Goal: Transaction & Acquisition: Subscribe to service/newsletter

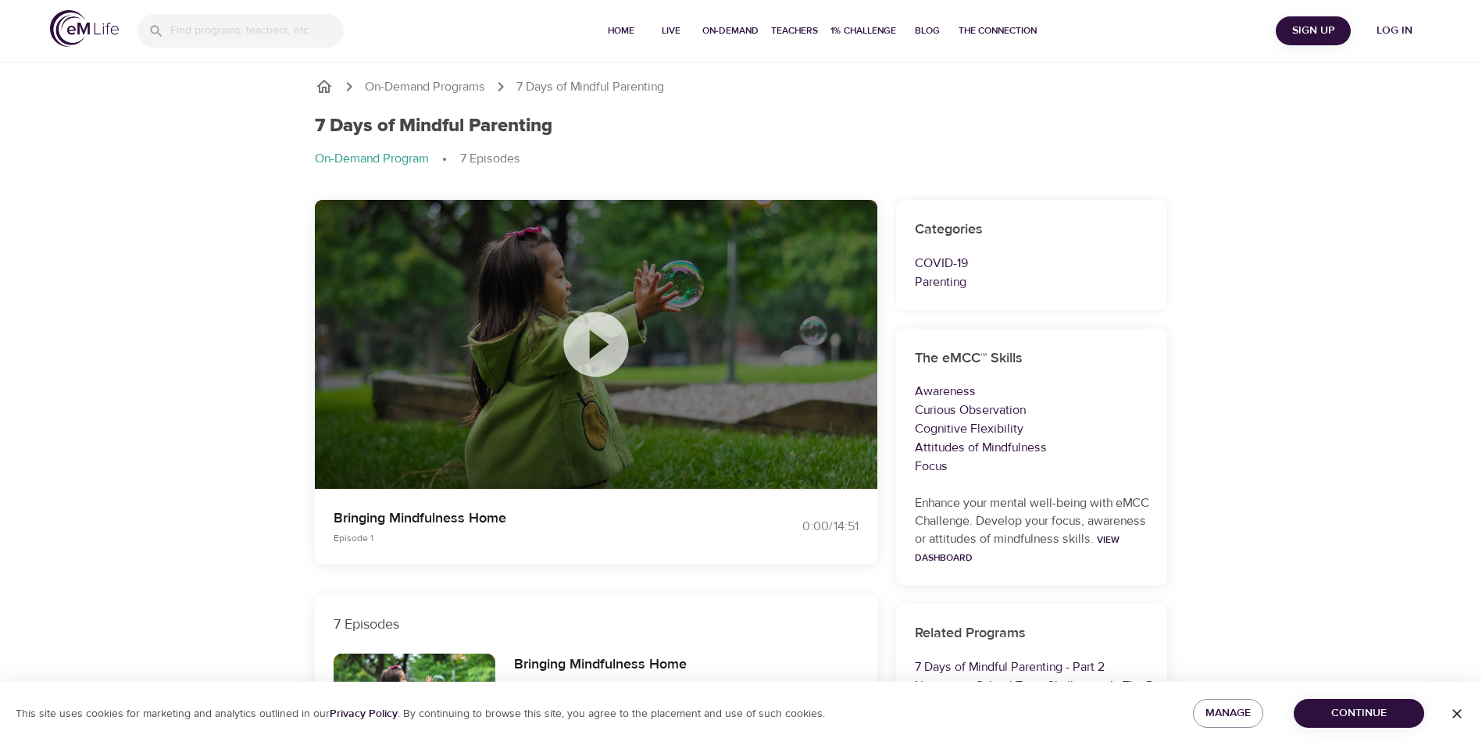
click at [598, 348] on icon at bounding box center [596, 344] width 78 height 78
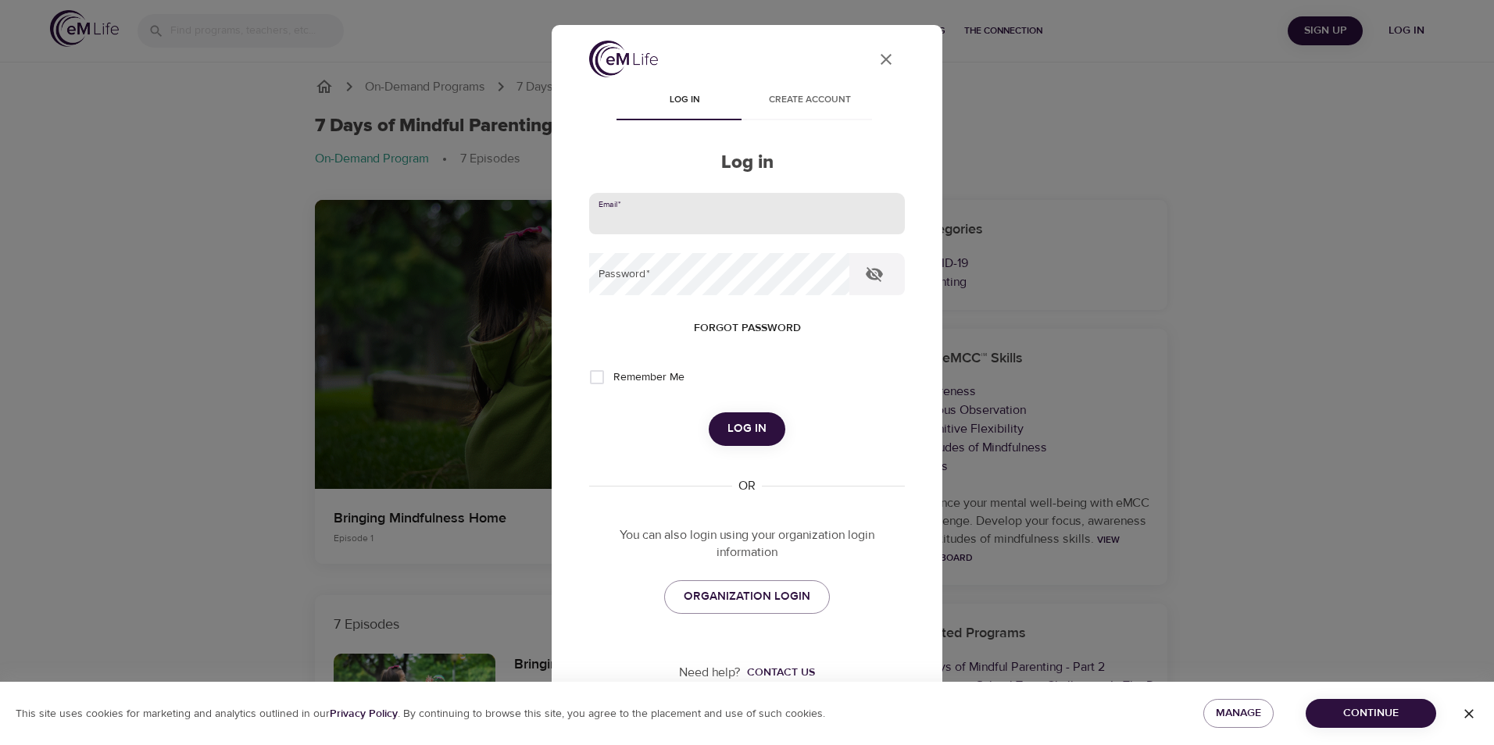
click at [653, 215] on input "email" at bounding box center [747, 214] width 316 height 42
type input "[EMAIL_ADDRESS][DOMAIN_NAME]"
click at [708, 412] on button "Log in" at bounding box center [746, 428] width 77 height 33
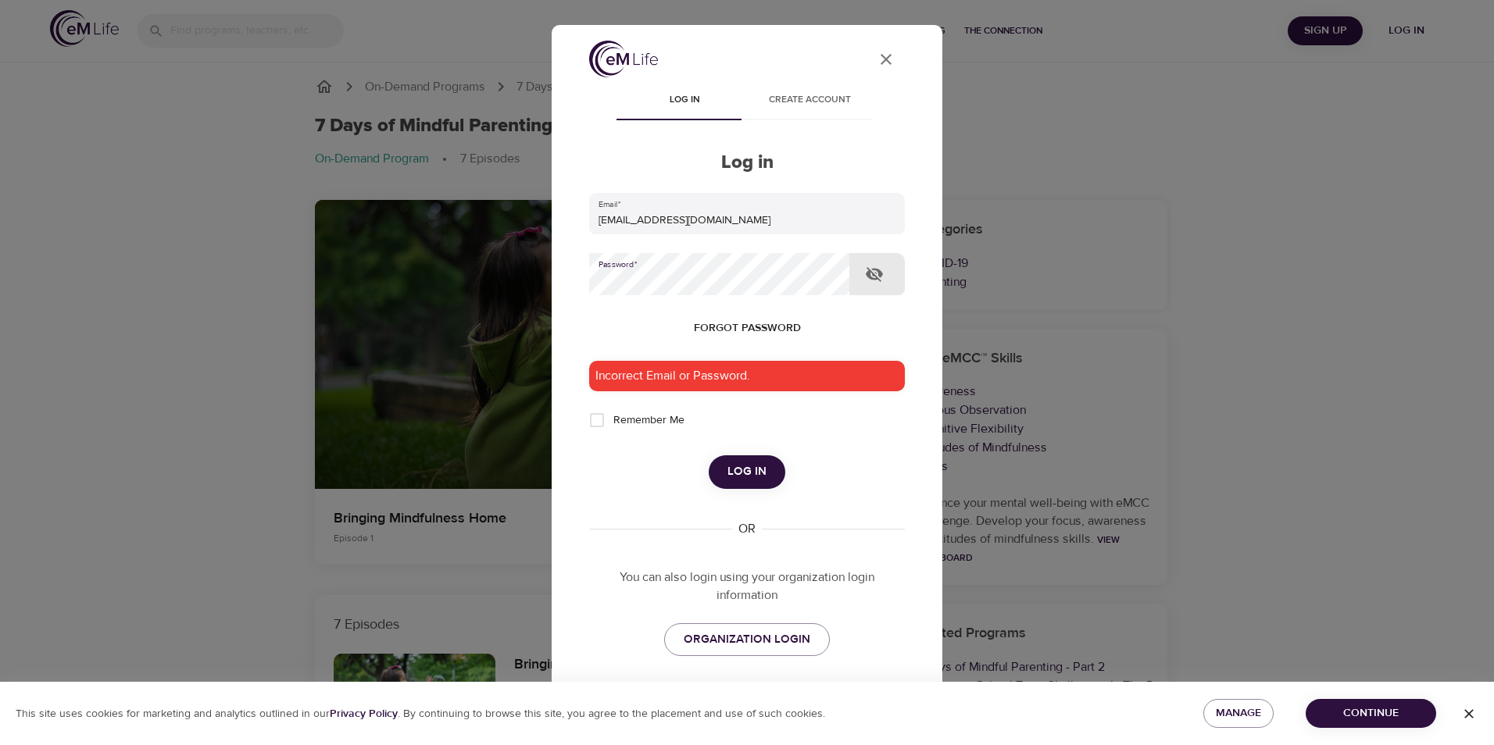
click at [824, 101] on span "Create account" at bounding box center [809, 100] width 106 height 16
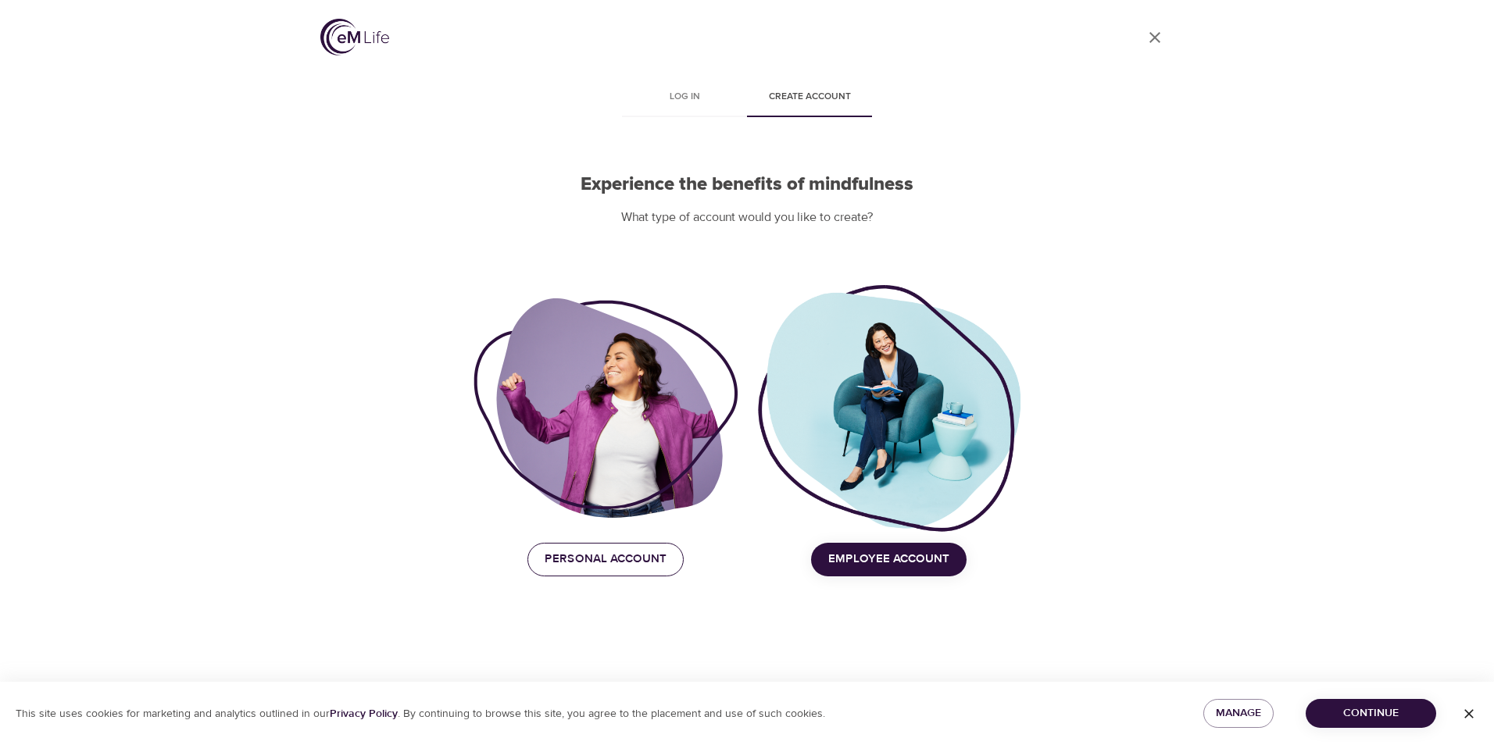
click at [591, 560] on span "Personal Account" at bounding box center [605, 559] width 122 height 20
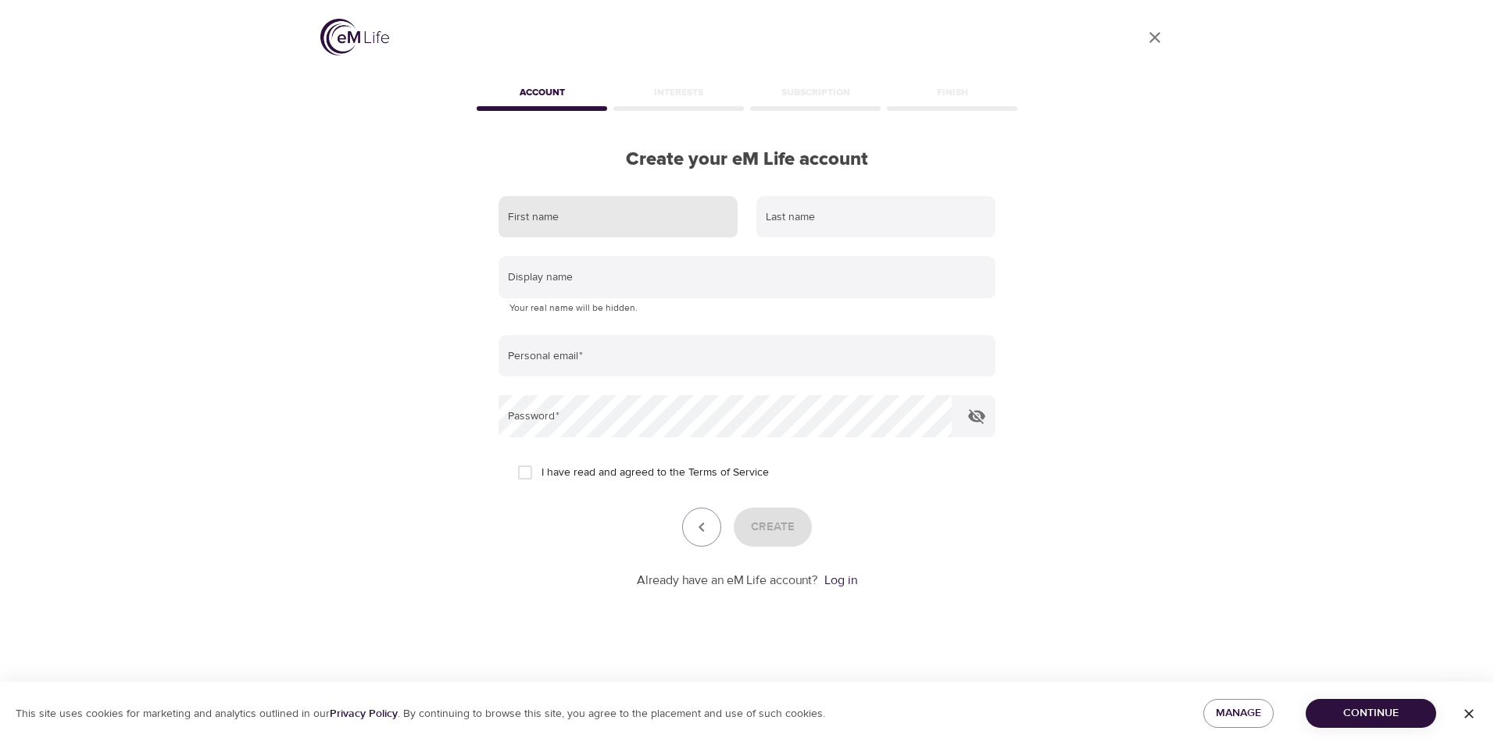
click at [611, 229] on input "text" at bounding box center [617, 217] width 239 height 42
type input "Amit"
type input "Chopra"
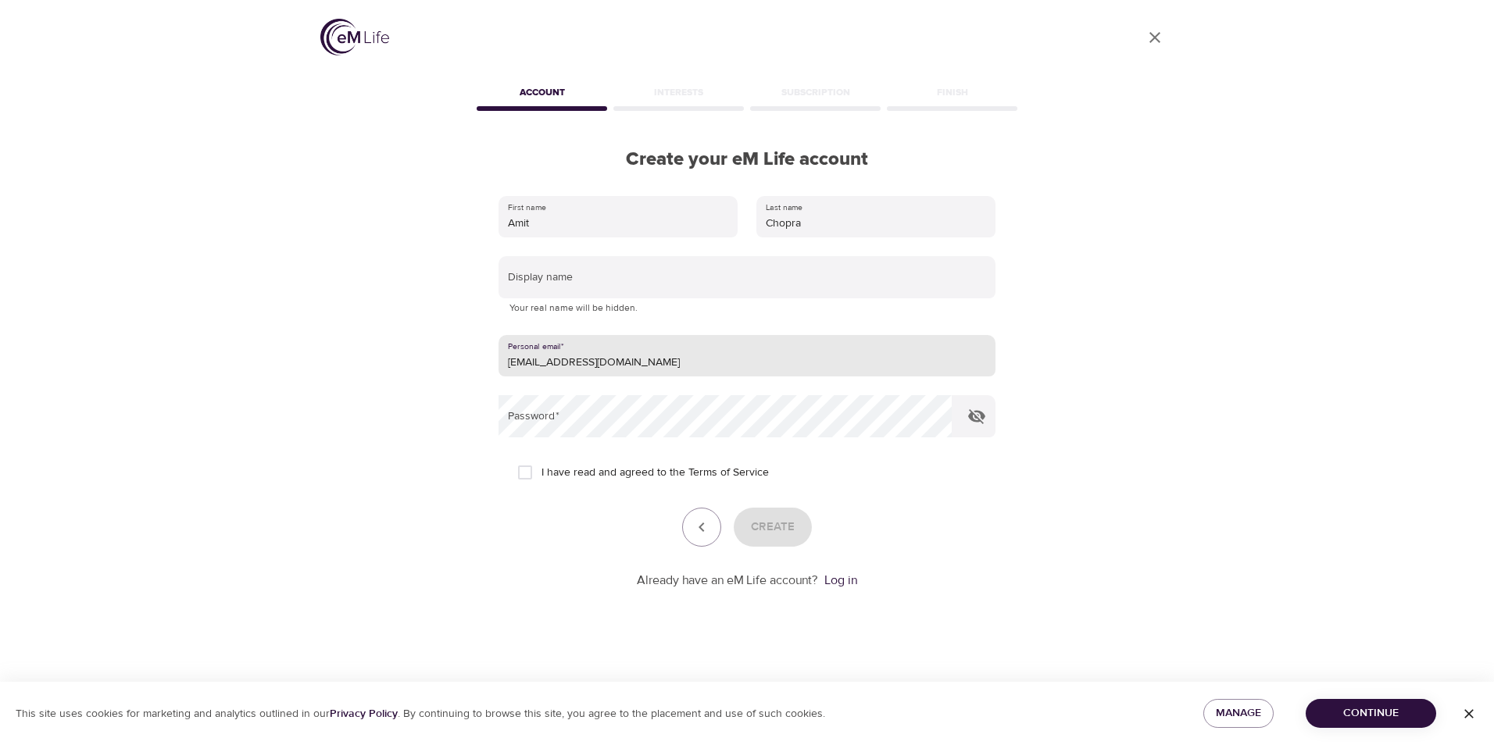
drag, startPoint x: 678, startPoint y: 360, endPoint x: 468, endPoint y: 364, distance: 210.2
click at [468, 364] on div "User Profile Account Interests Subscription Finish Create your eM Life account …" at bounding box center [747, 372] width 890 height 745
type input "[EMAIL_ADDRESS][DOMAIN_NAME]"
click at [528, 479] on input "I have read and agreed to the Terms of Service" at bounding box center [525, 472] width 33 height 33
checkbox input "true"
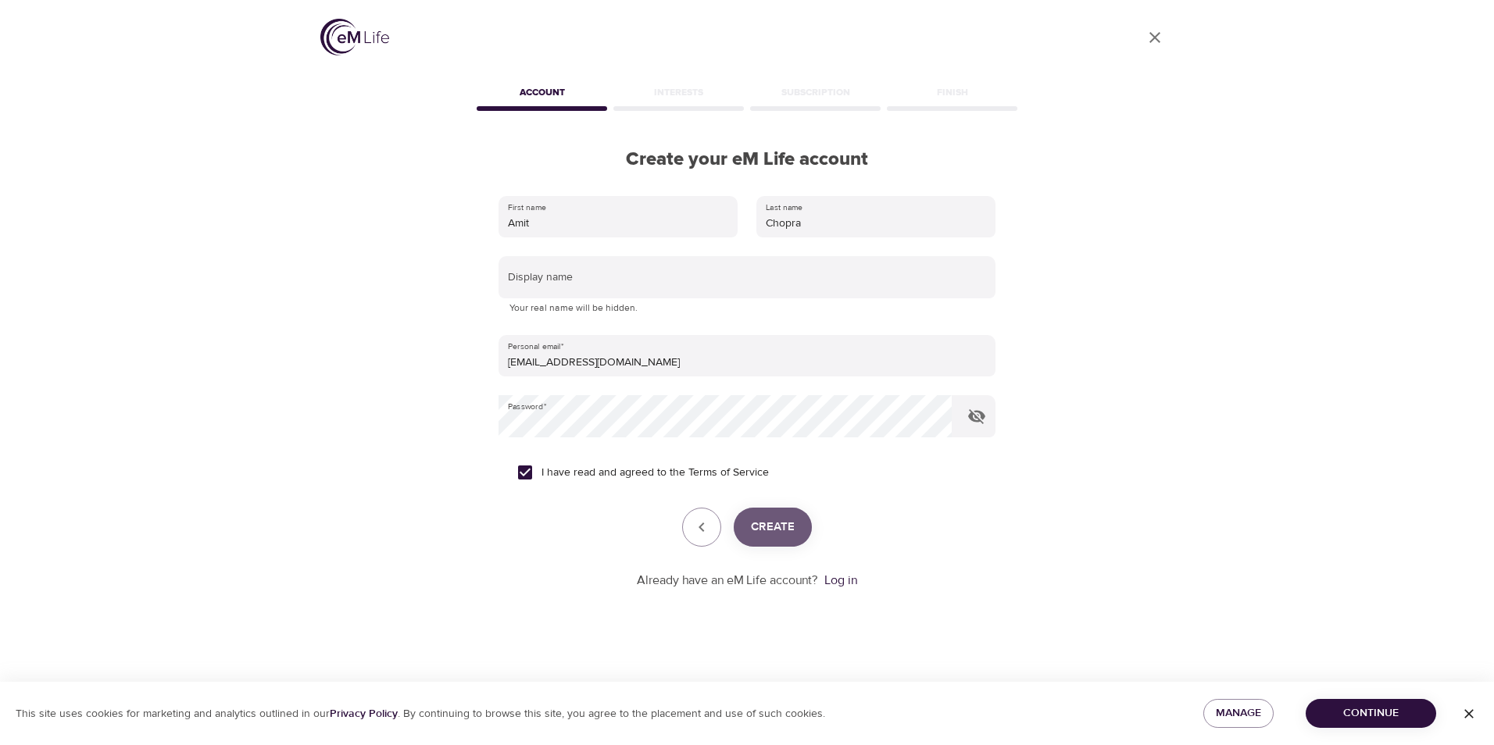
click at [779, 530] on span "Create" at bounding box center [773, 527] width 44 height 20
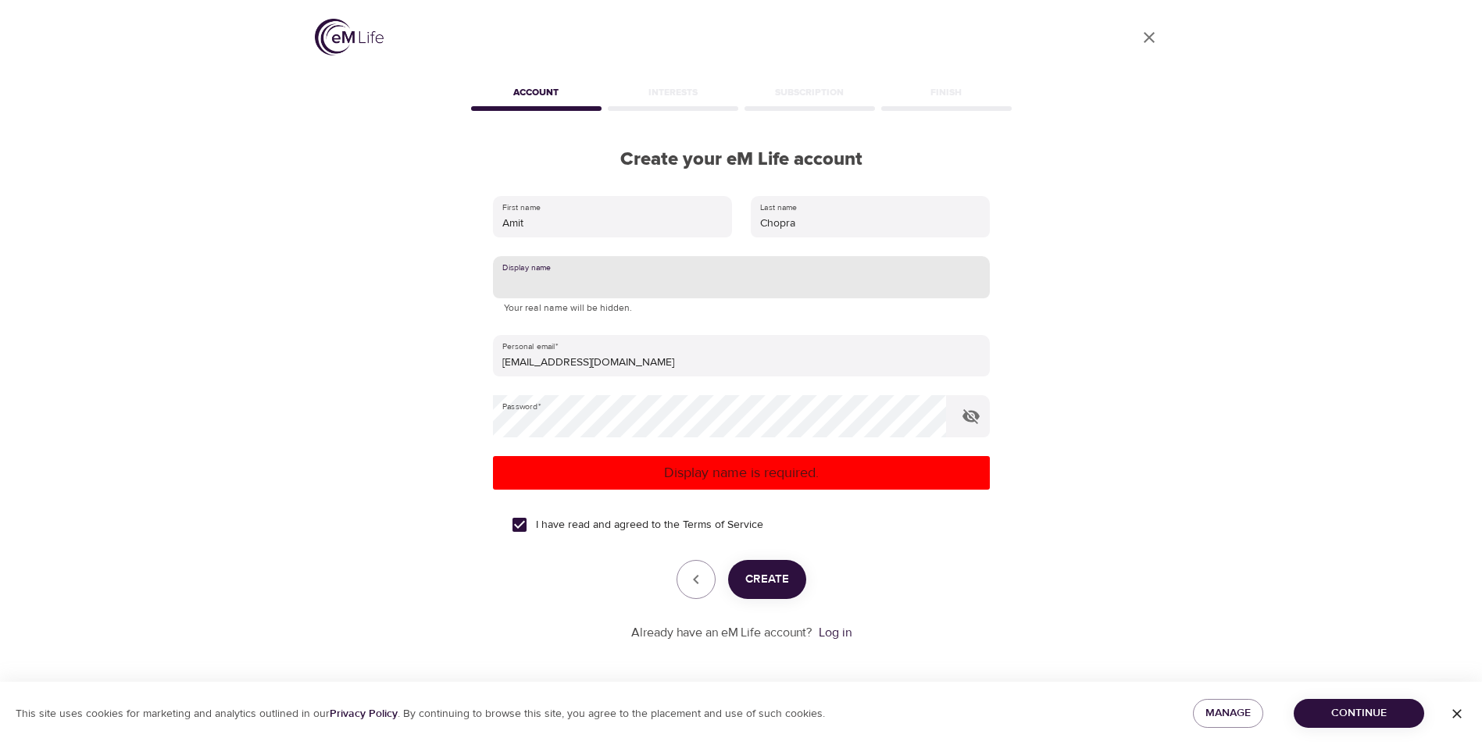
click at [572, 266] on input "text" at bounding box center [741, 277] width 497 height 42
click at [775, 585] on span "Create" at bounding box center [767, 579] width 44 height 20
drag, startPoint x: 570, startPoint y: 285, endPoint x: 467, endPoint y: 284, distance: 103.1
click at [468, 284] on div "First name [PERSON_NAME] Last name Chopra Display name AChopra Your real name w…" at bounding box center [741, 419] width 547 height 496
type input "AC006"
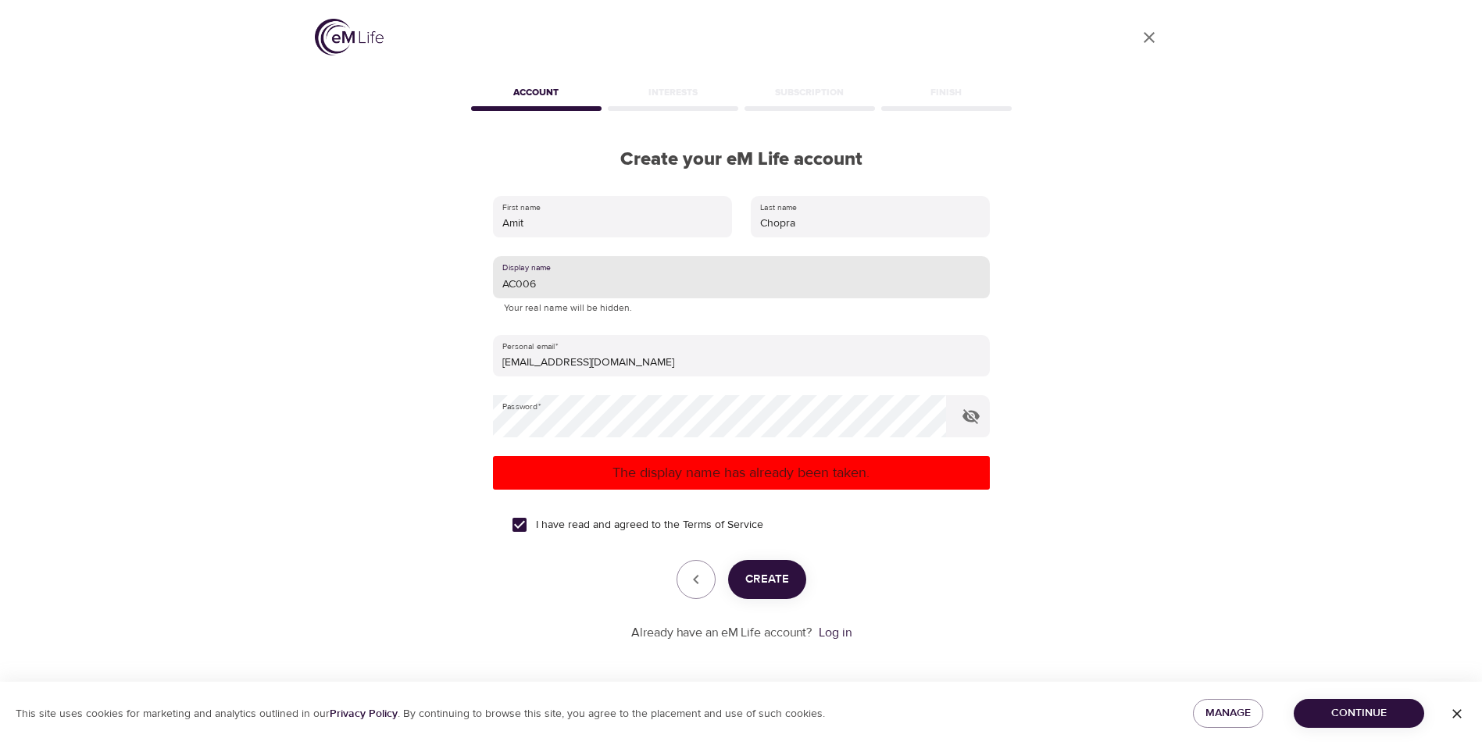
click at [765, 576] on span "Create" at bounding box center [767, 579] width 44 height 20
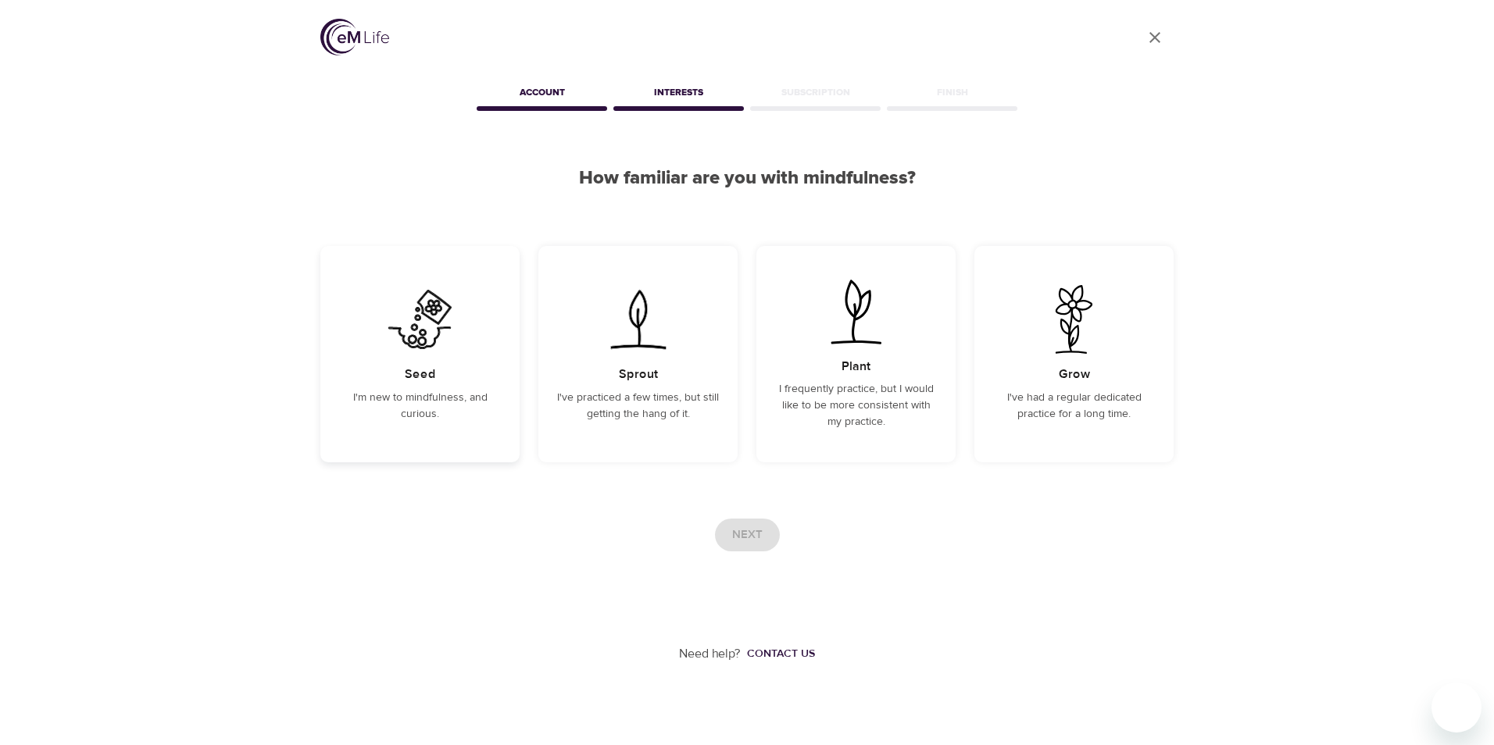
click at [414, 333] on img at bounding box center [419, 319] width 79 height 69
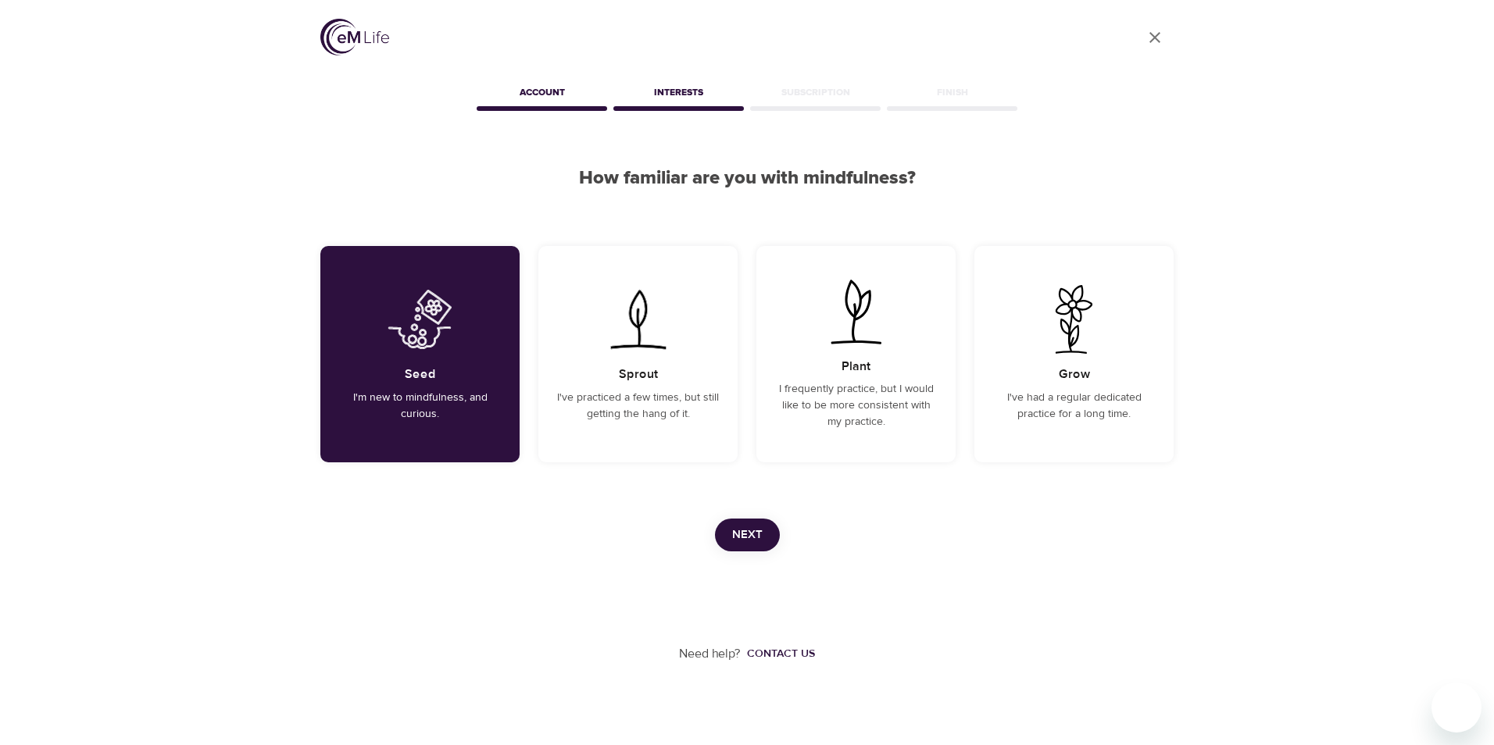
click at [746, 539] on span "Next" at bounding box center [747, 535] width 30 height 20
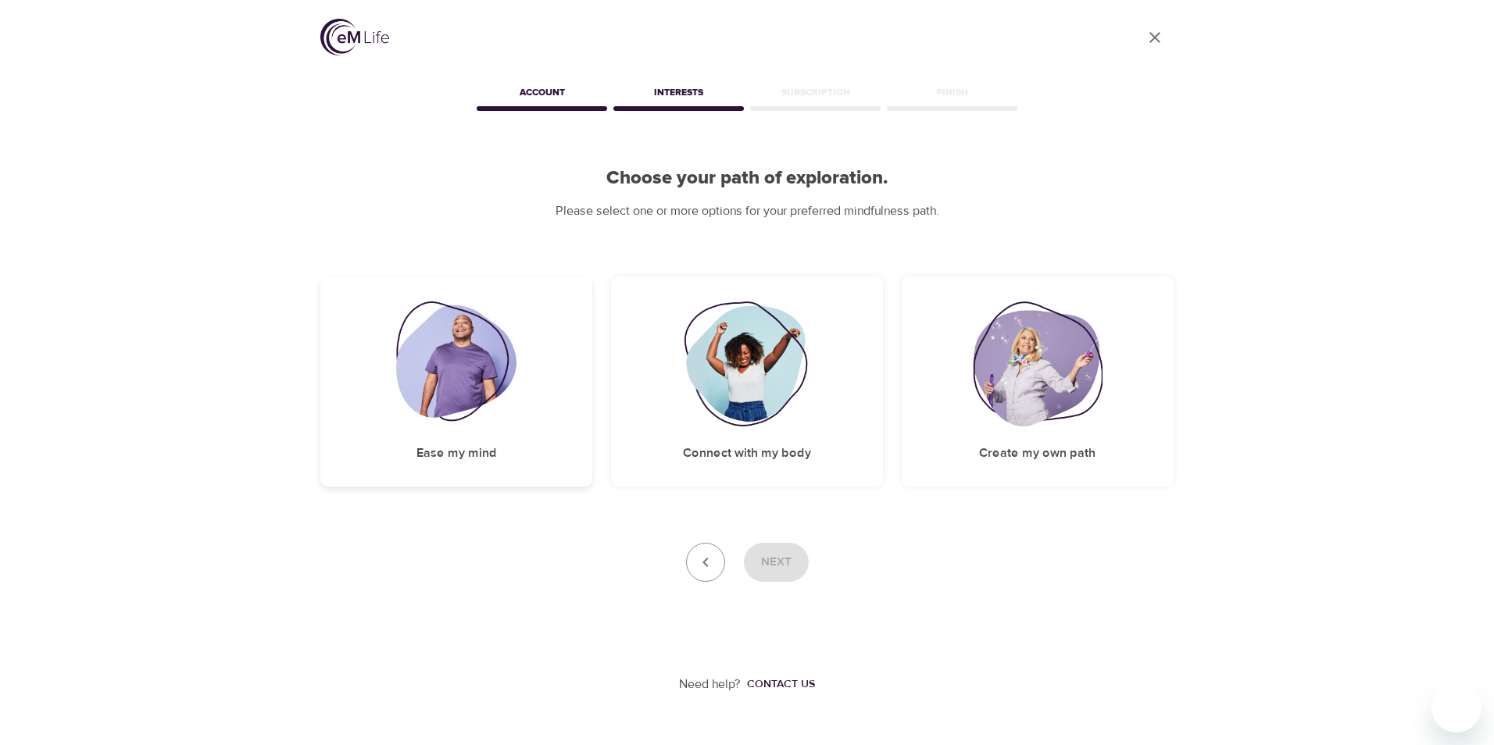
click at [526, 413] on div "Ease my mind" at bounding box center [456, 382] width 272 height 210
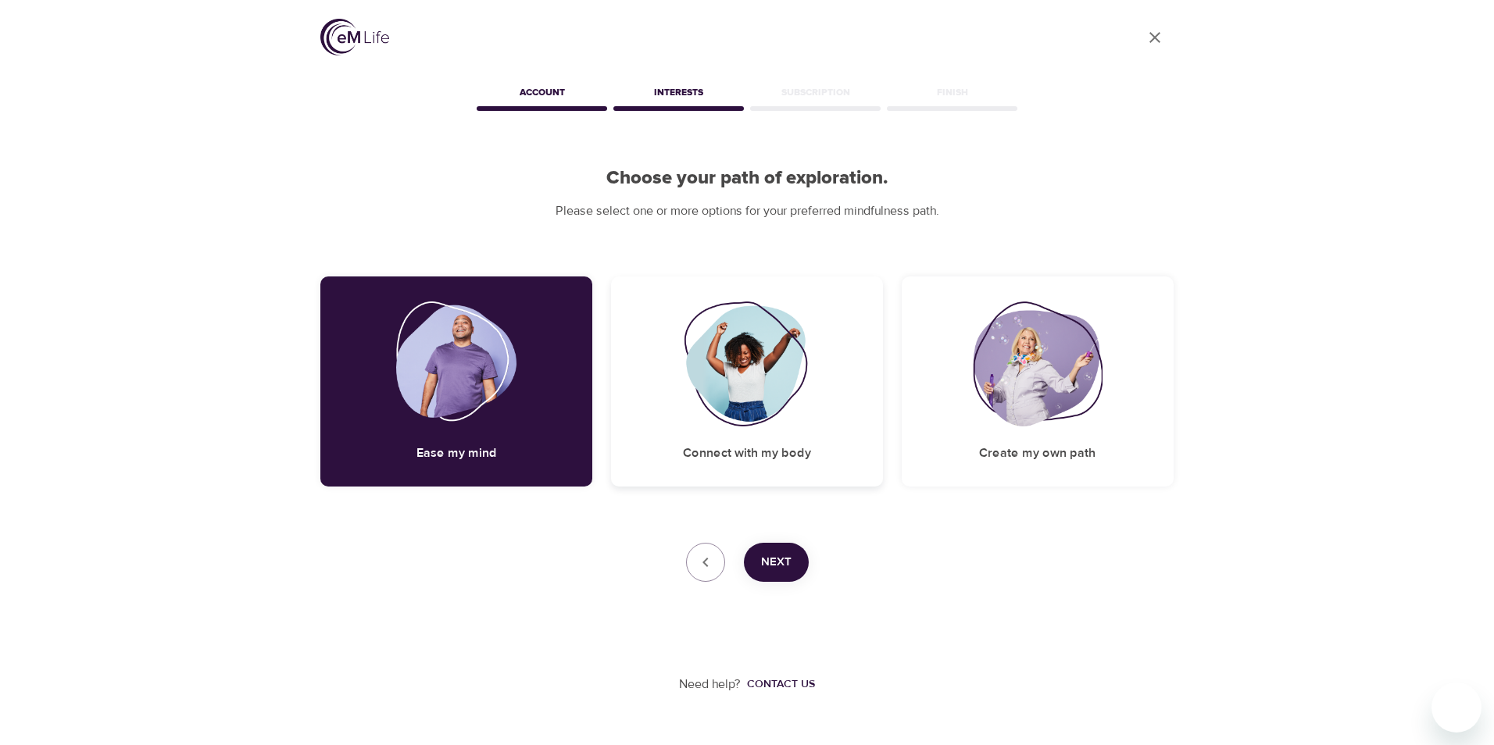
click at [745, 410] on img at bounding box center [746, 364] width 127 height 125
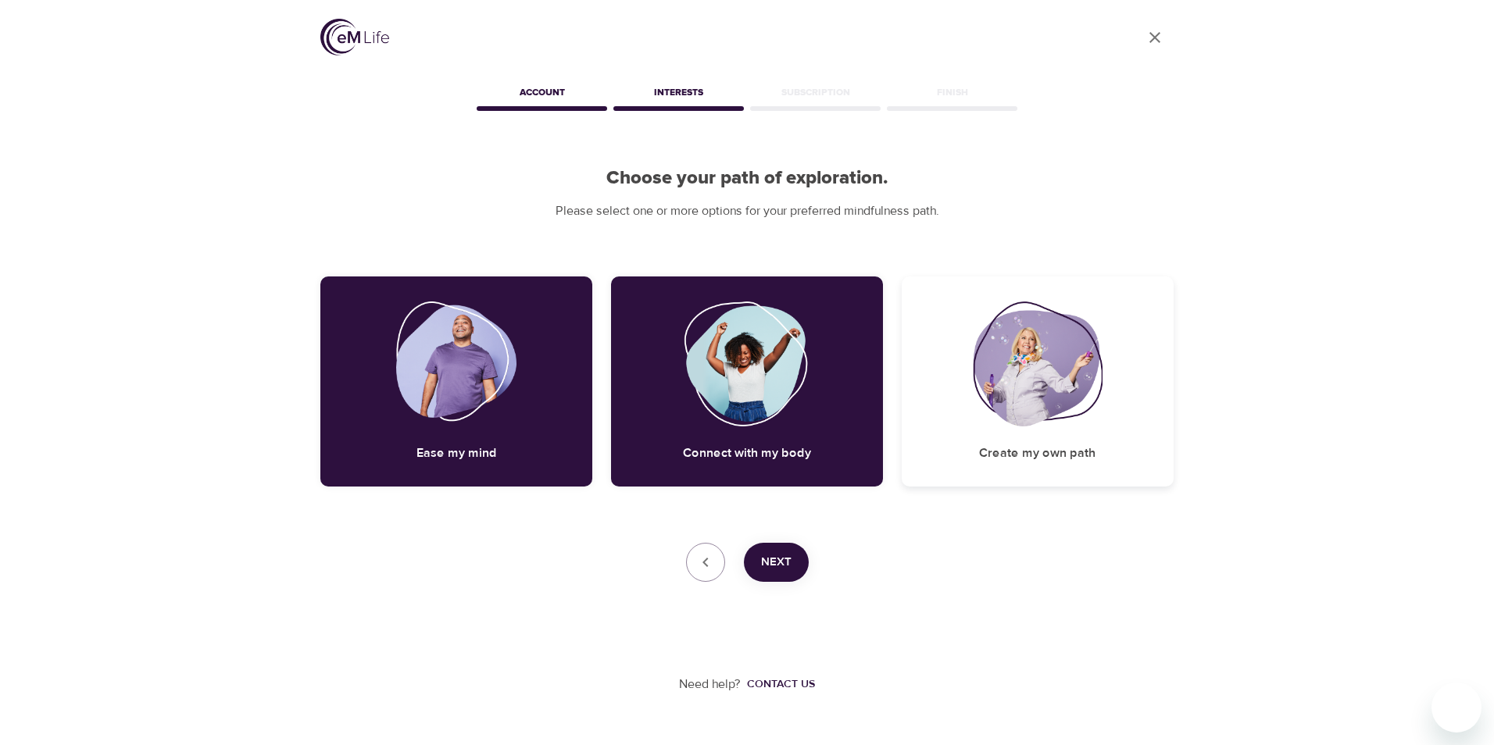
click at [976, 413] on img at bounding box center [1038, 364] width 130 height 125
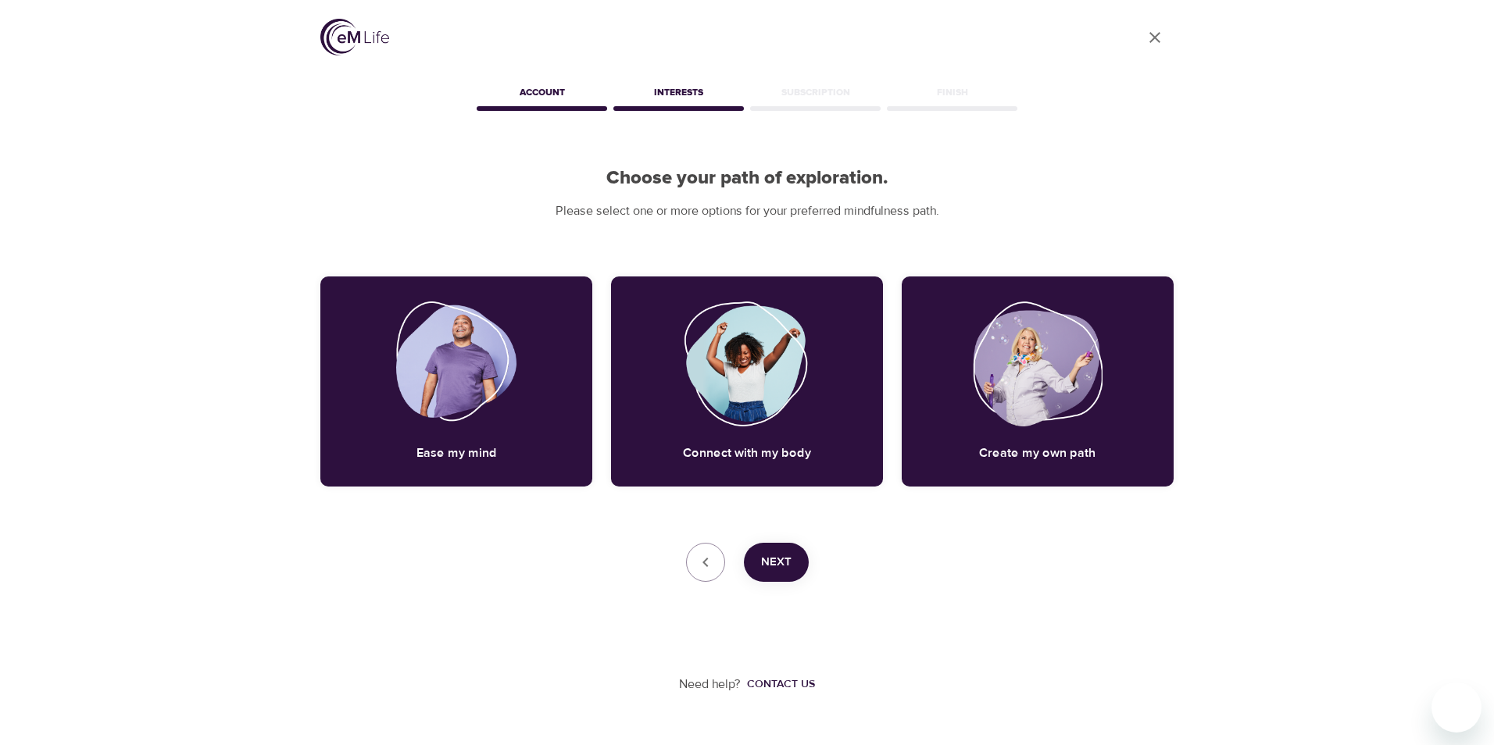
click at [766, 566] on span "Next" at bounding box center [776, 562] width 30 height 20
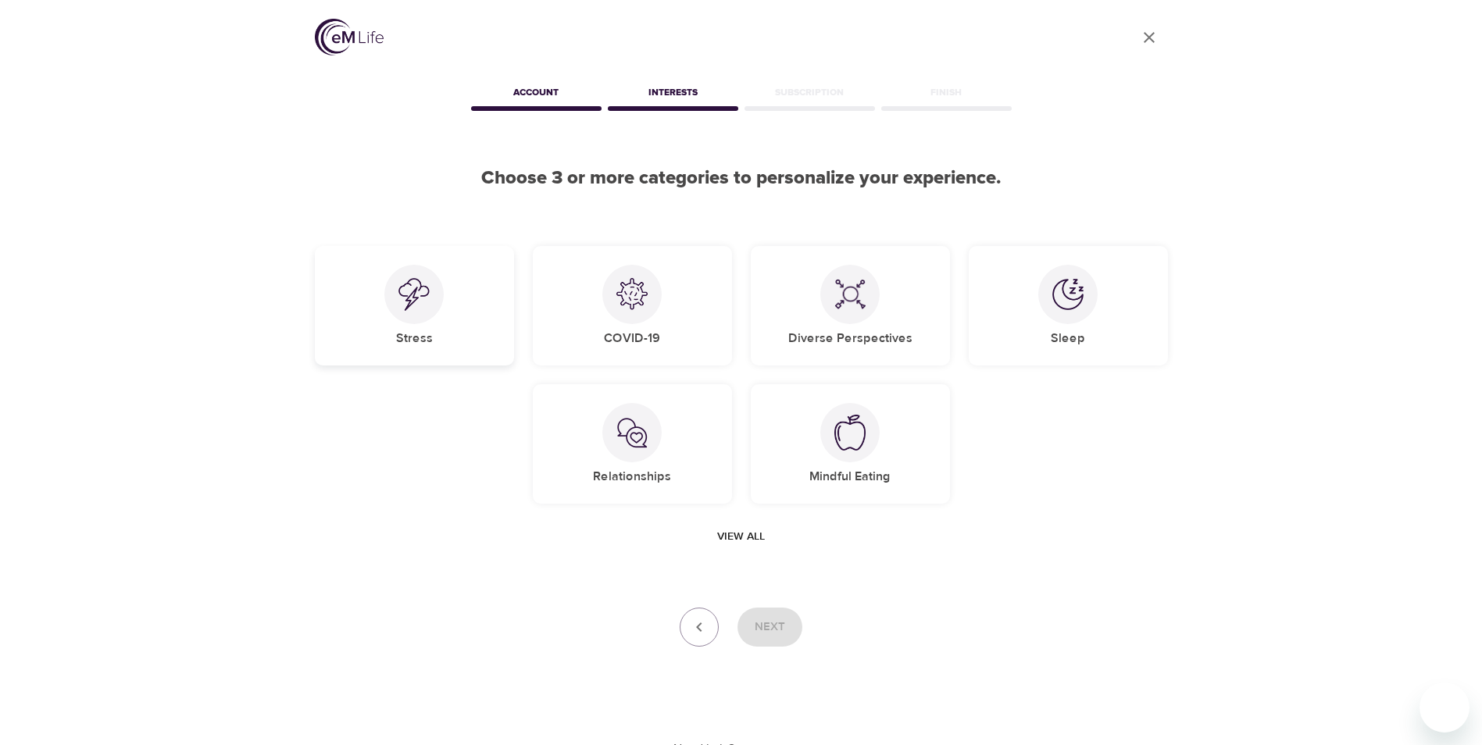
click at [425, 306] on img at bounding box center [413, 294] width 31 height 33
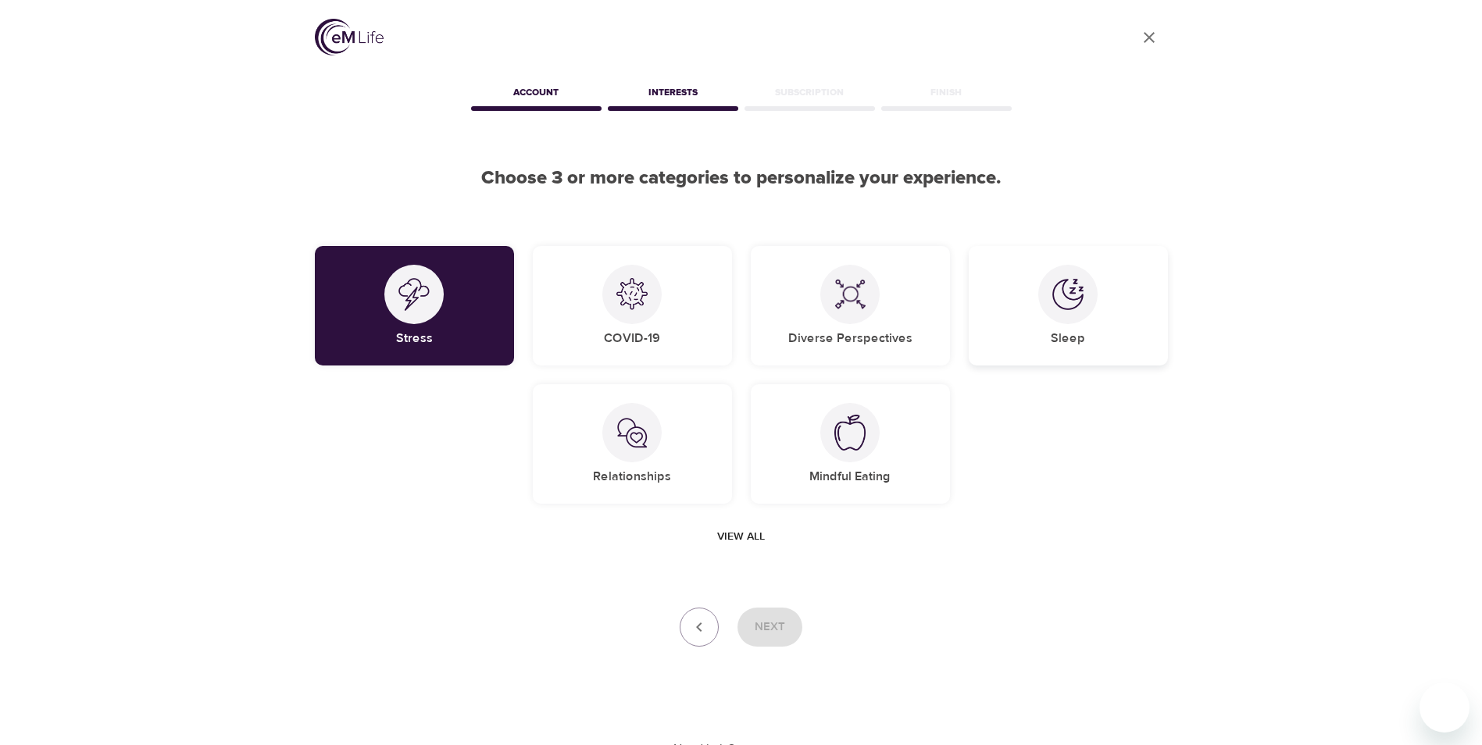
click at [1043, 294] on div at bounding box center [1067, 294] width 59 height 59
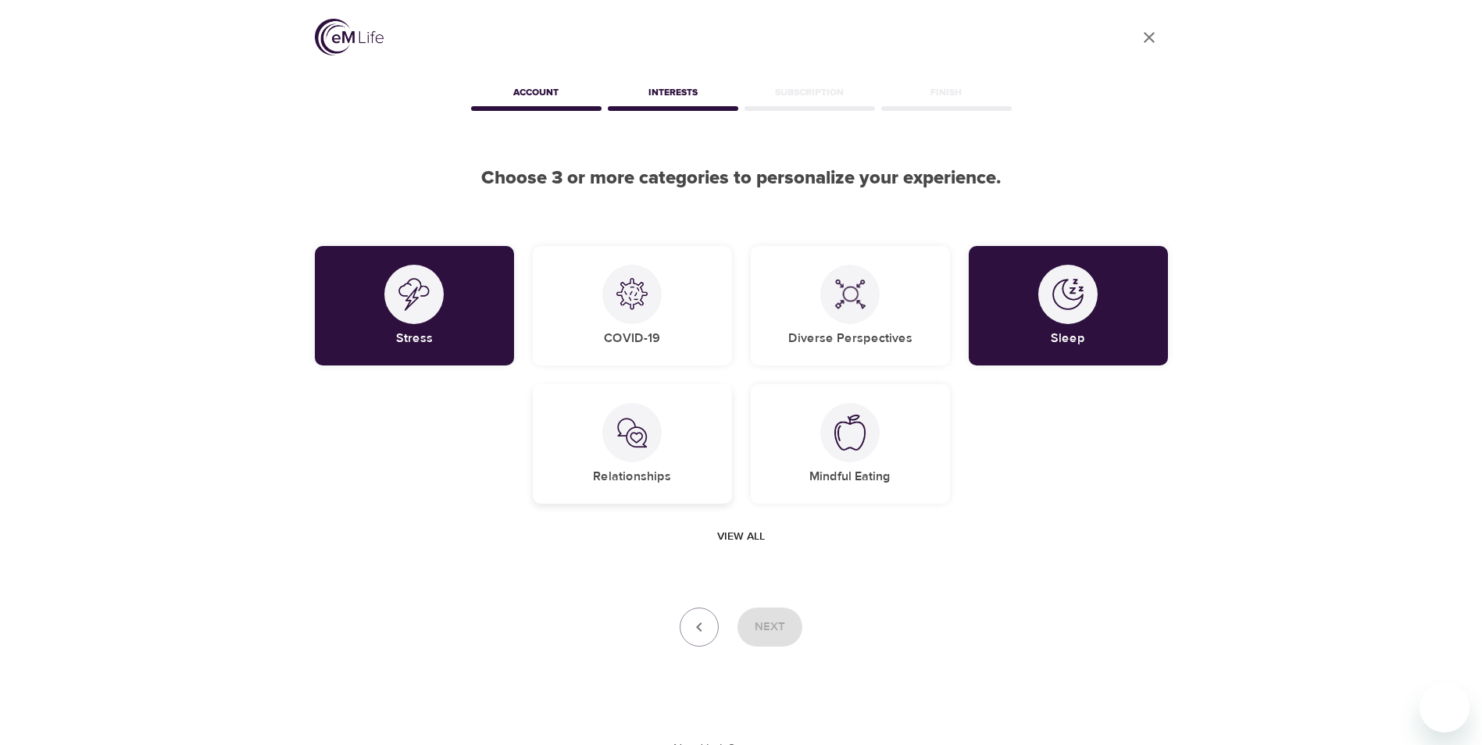
click at [641, 452] on div at bounding box center [631, 432] width 59 height 59
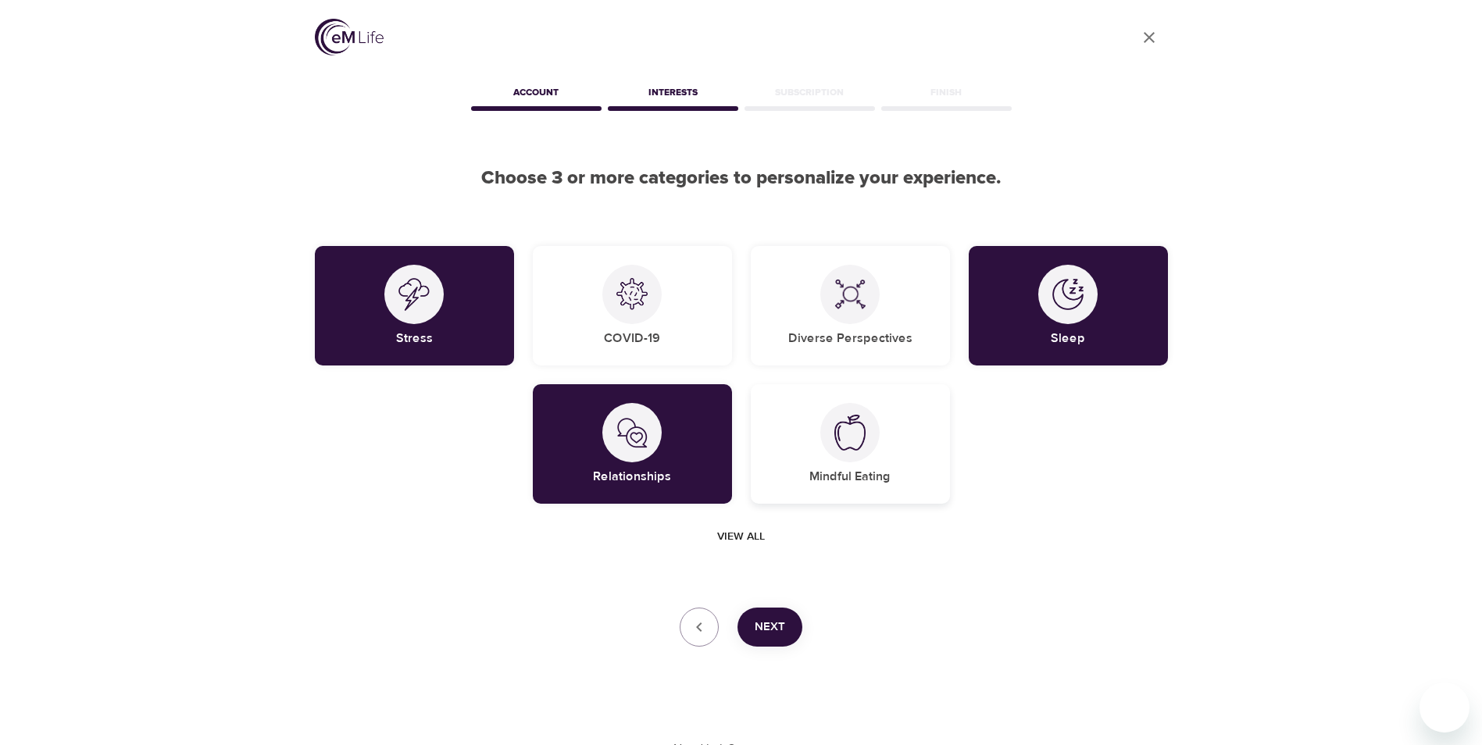
click at [847, 436] on img at bounding box center [849, 433] width 31 height 36
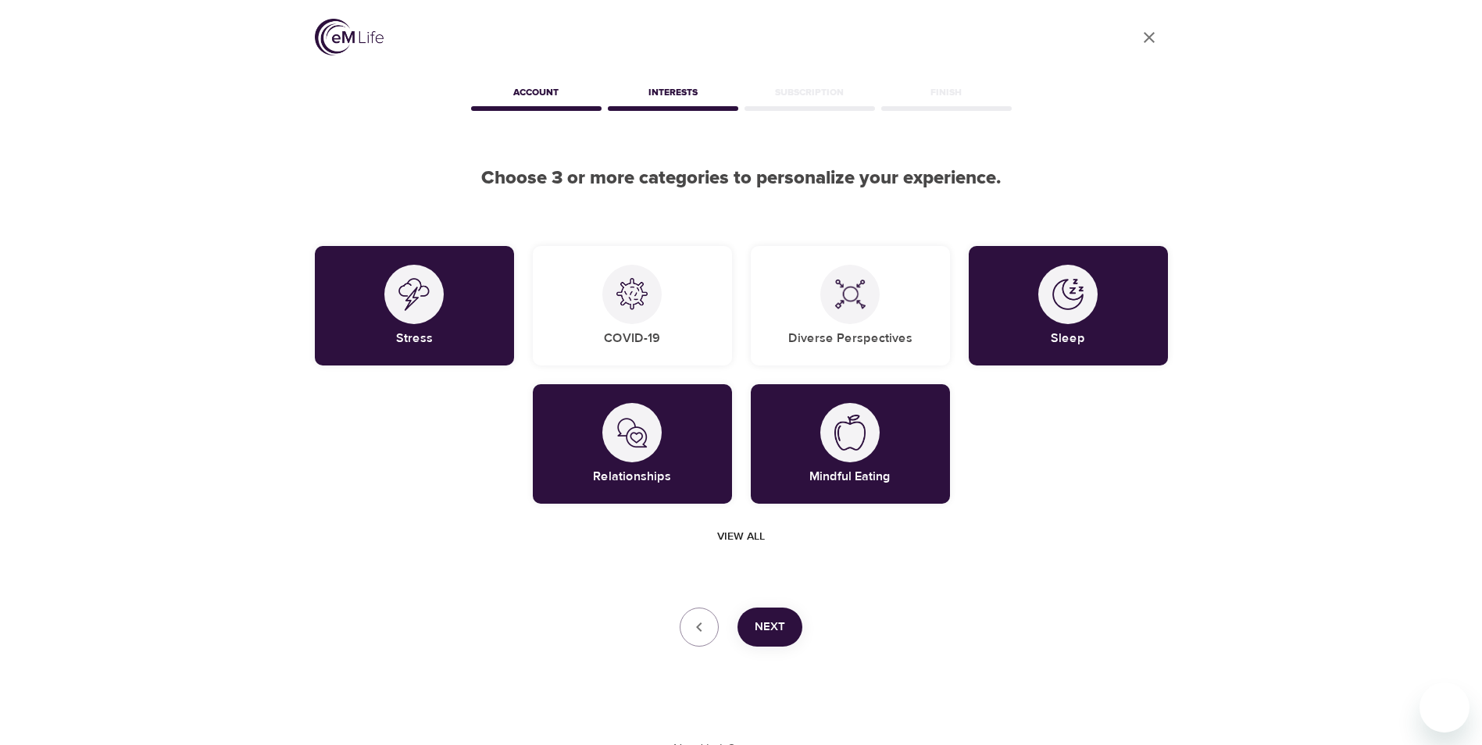
click at [774, 624] on span "Next" at bounding box center [770, 627] width 30 height 20
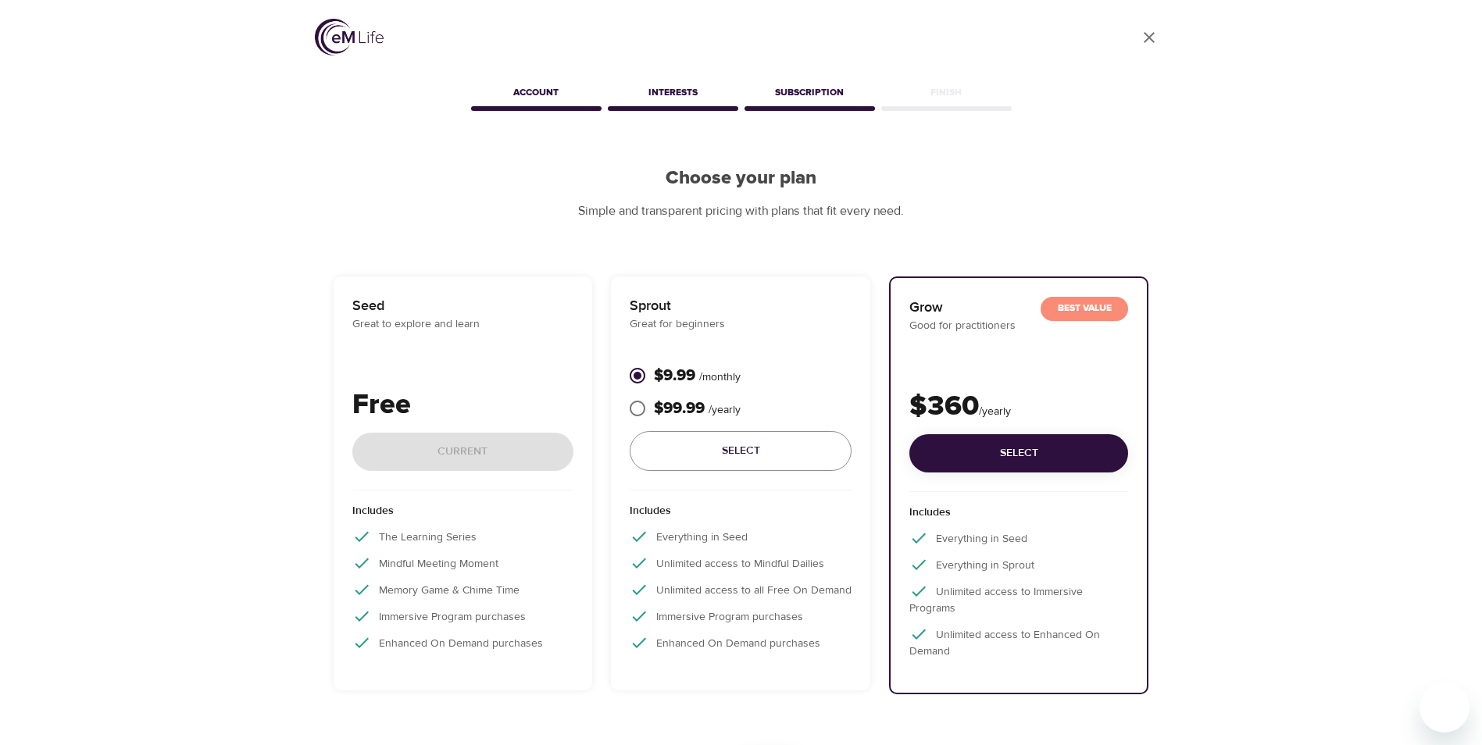
click at [481, 452] on div "Free Current" at bounding box center [463, 437] width 222 height 106
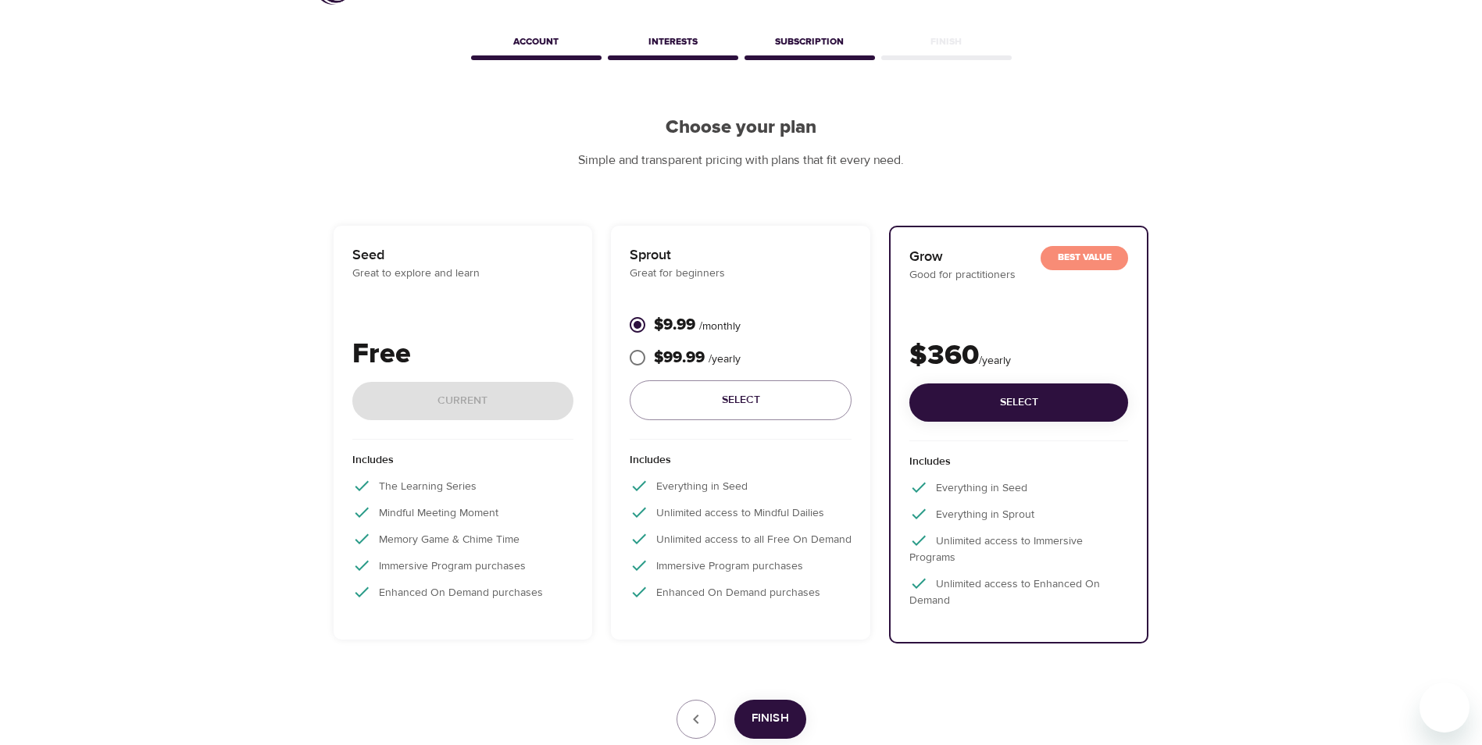
scroll to position [155, 0]
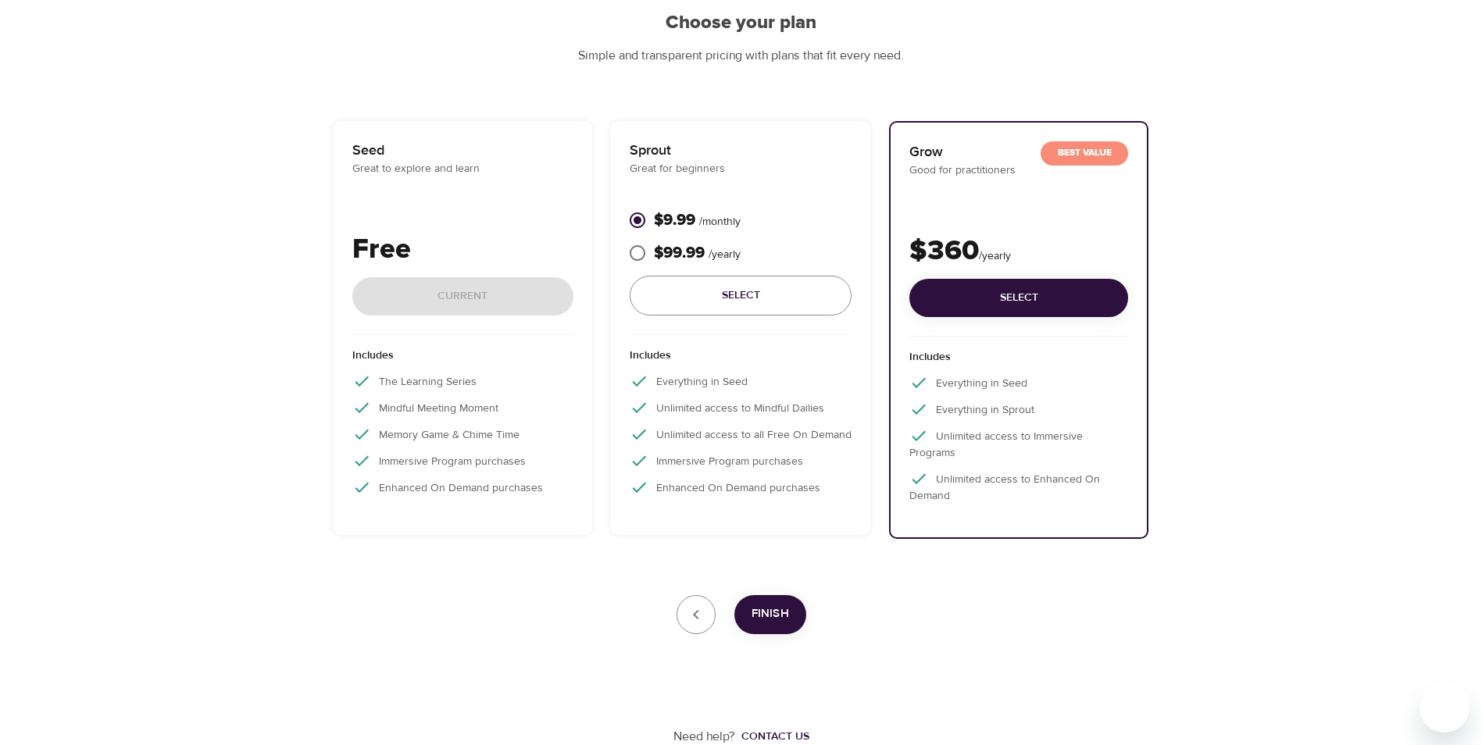
click at [408, 299] on div "Free Current" at bounding box center [463, 282] width 222 height 106
click at [1043, 312] on button "Select" at bounding box center [1018, 298] width 219 height 38
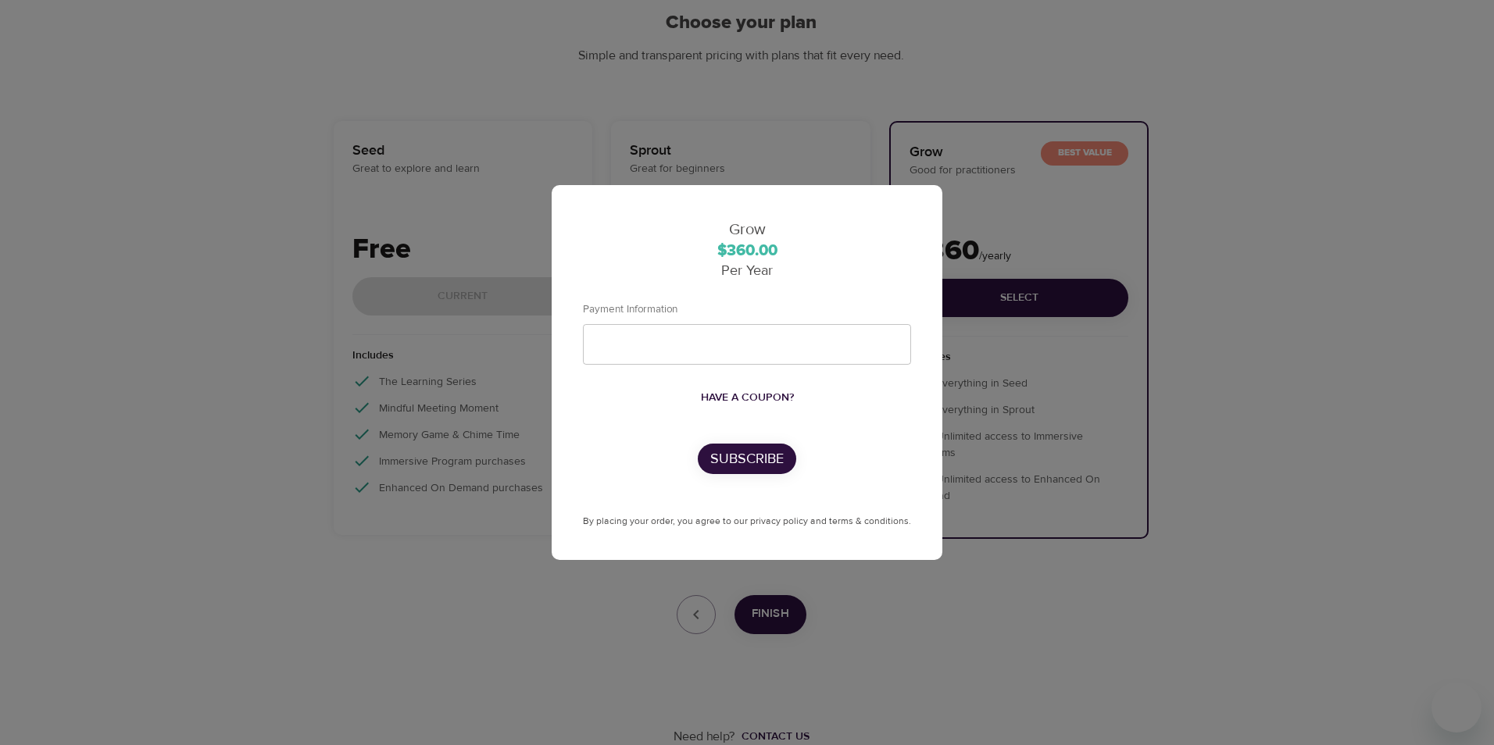
click at [403, 551] on div "Grow $360.00 Per Year Payment Information Have a coupon? Subscribe By placing y…" at bounding box center [747, 372] width 1494 height 745
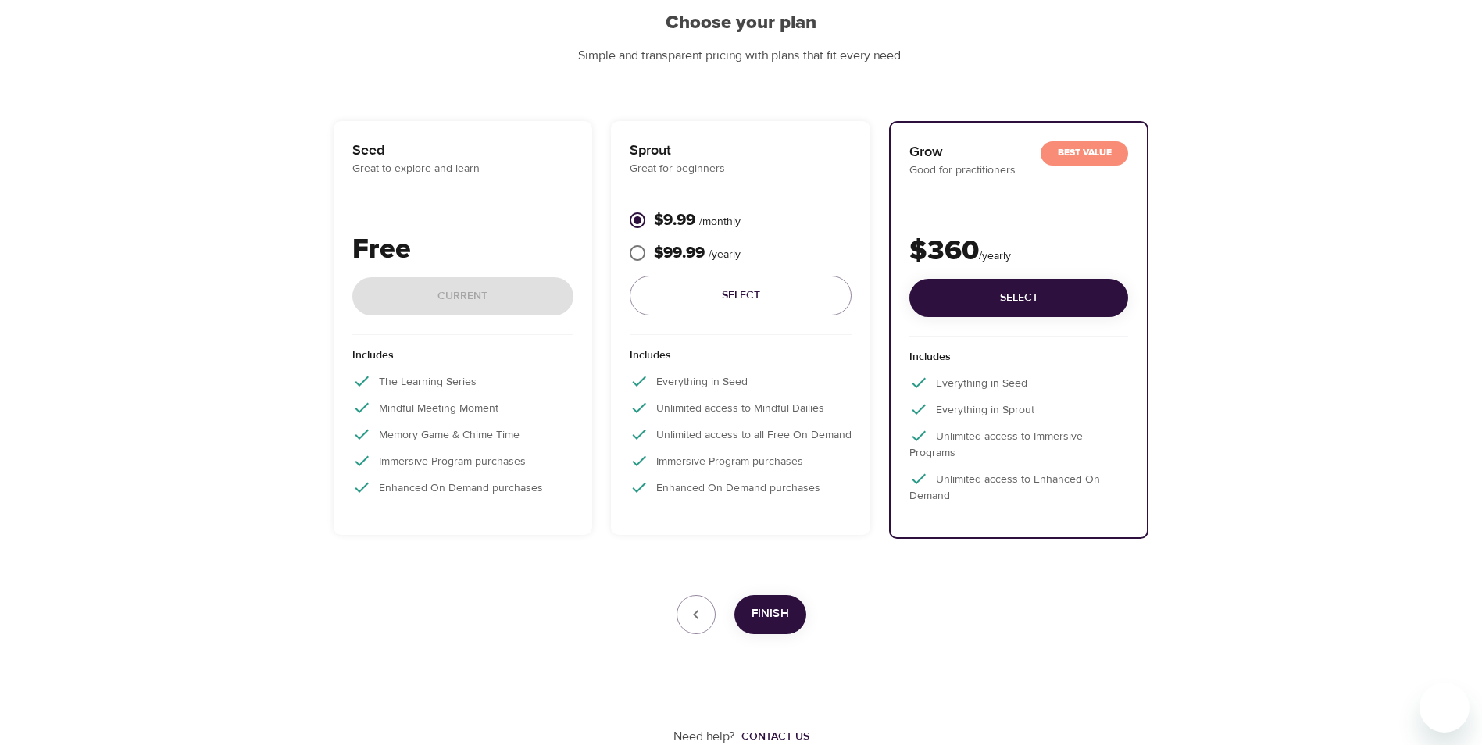
click at [472, 305] on div "Free Current" at bounding box center [463, 282] width 222 height 106
click at [507, 219] on div "Seed Great to explore and learn Free Current" at bounding box center [463, 237] width 222 height 195
click at [1401, 549] on div "User Profile Account Interests Subscription Finish Choose your plan Simple and …" at bounding box center [741, 295] width 1482 height 901
click at [695, 623] on icon "button" at bounding box center [696, 614] width 19 height 19
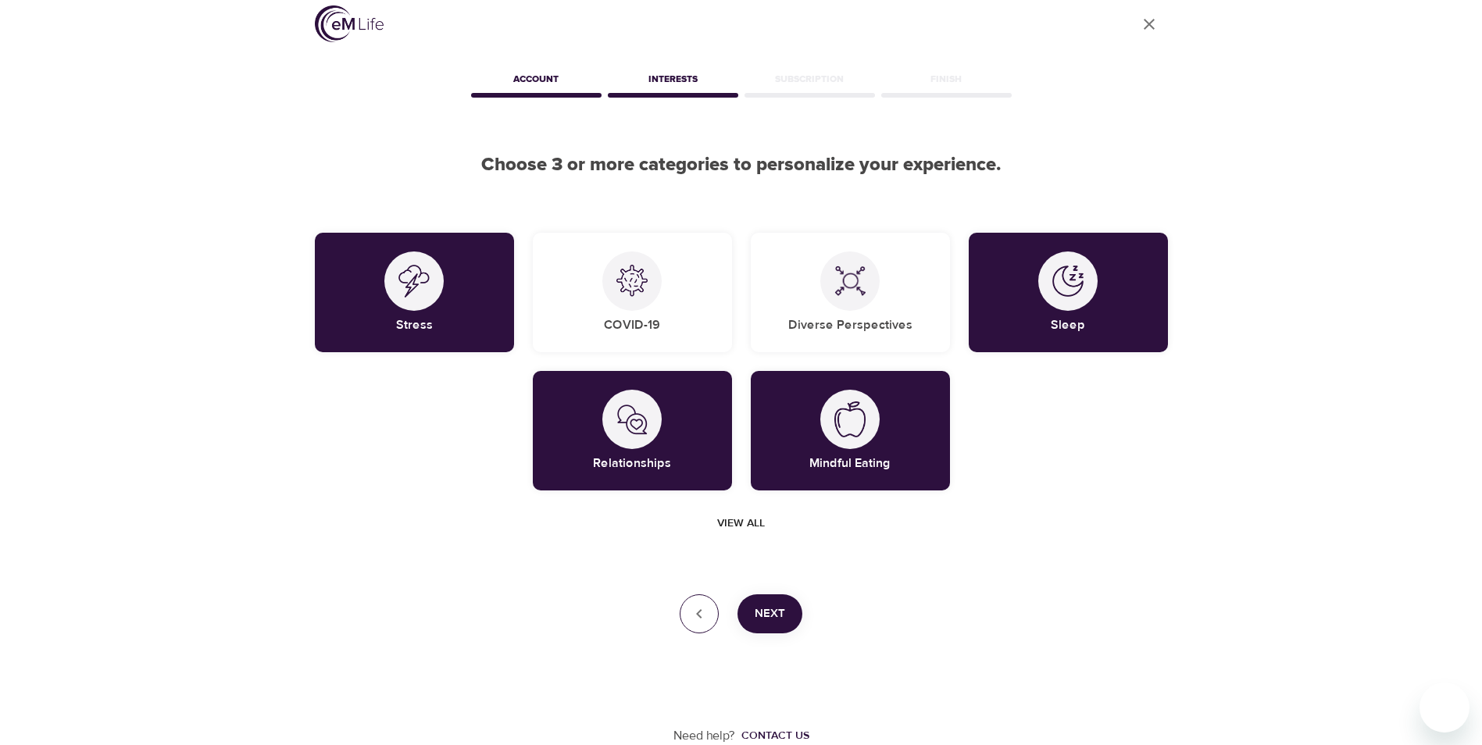
scroll to position [0, 0]
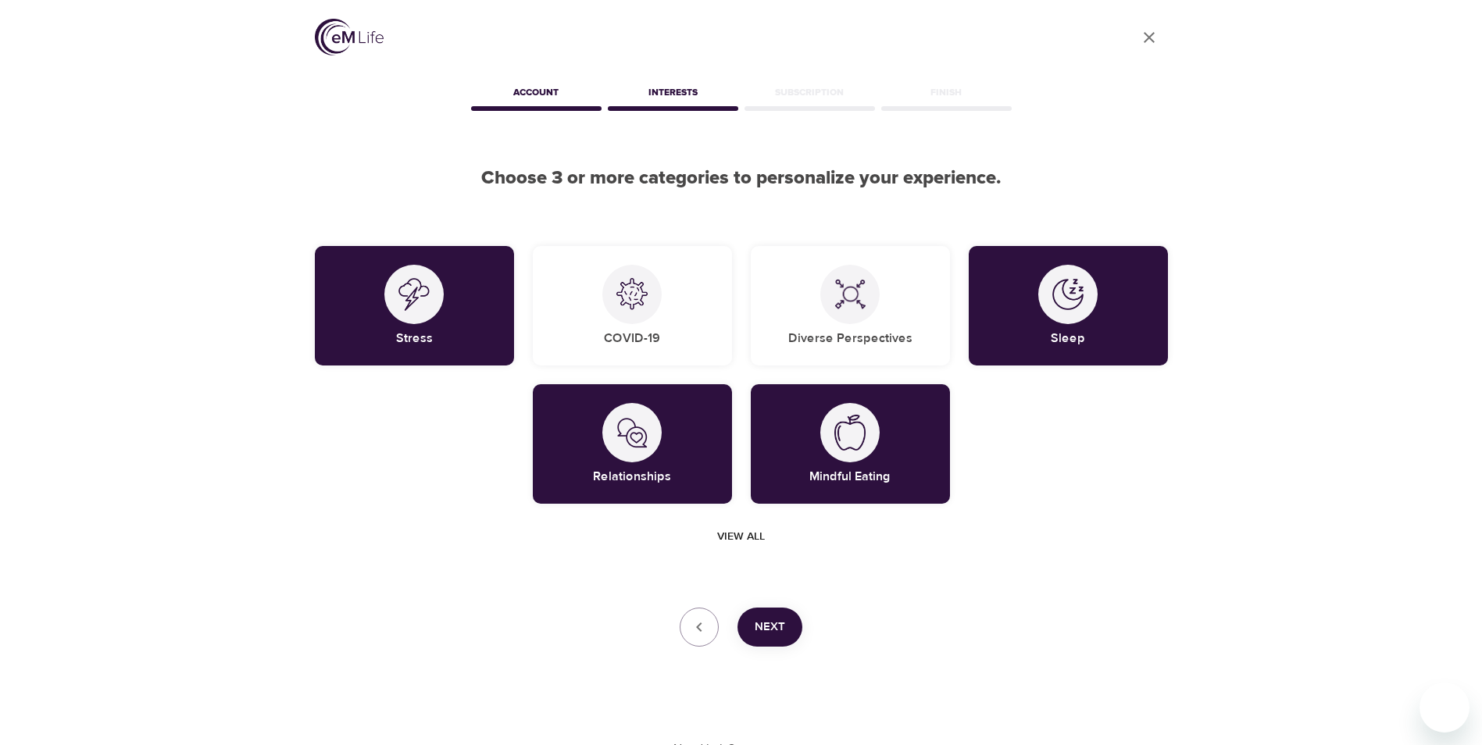
click at [763, 616] on button "Next" at bounding box center [769, 627] width 65 height 39
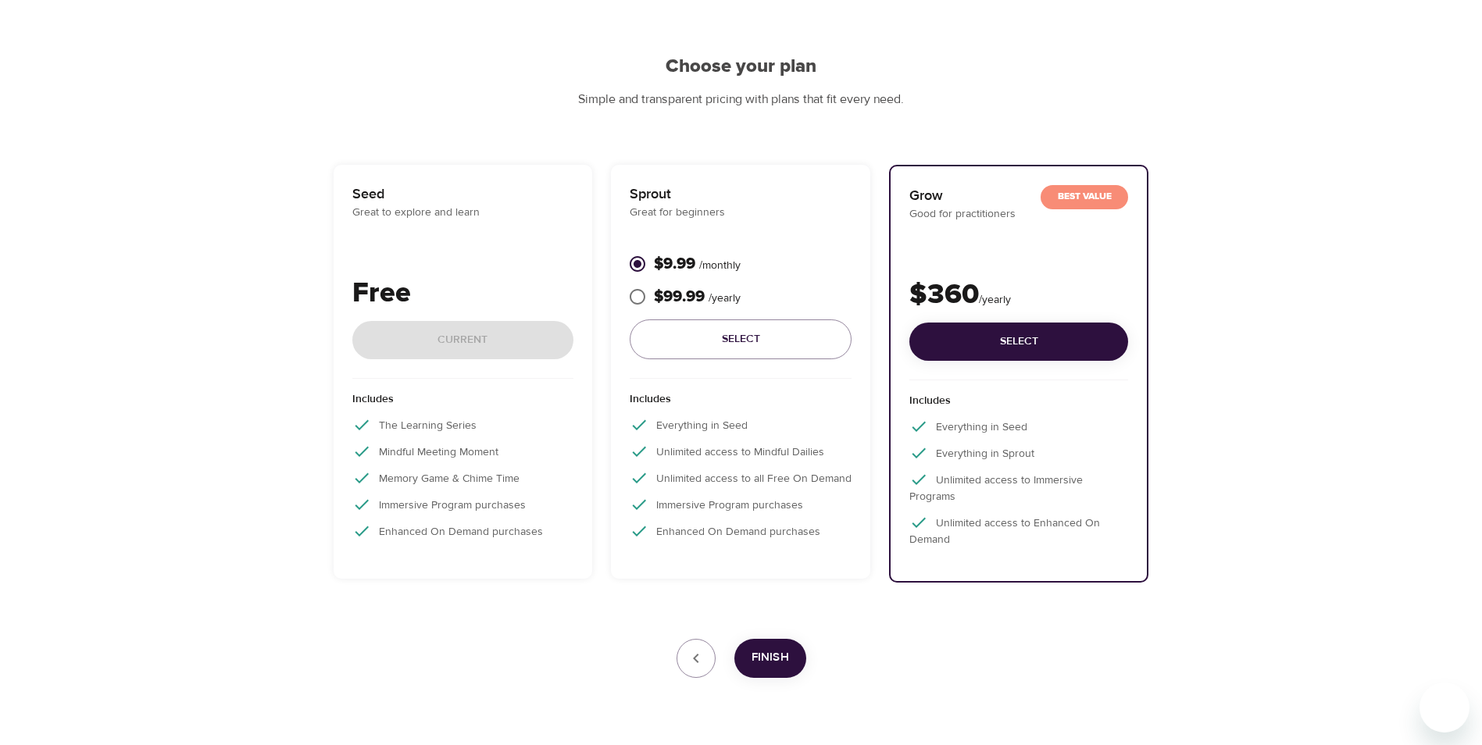
scroll to position [155, 0]
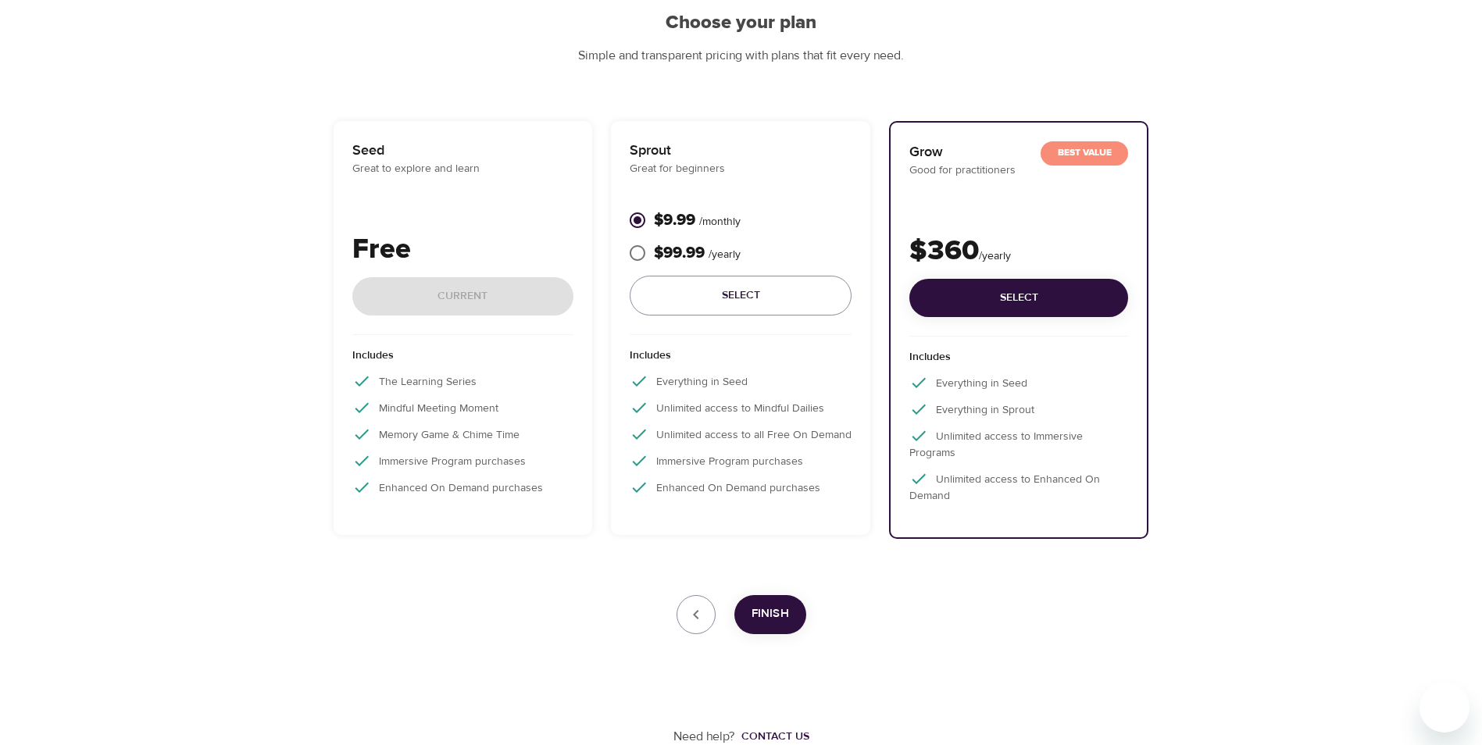
click at [516, 377] on p "The Learning Series" at bounding box center [463, 381] width 222 height 19
click at [772, 614] on span "Finish" at bounding box center [769, 614] width 37 height 20
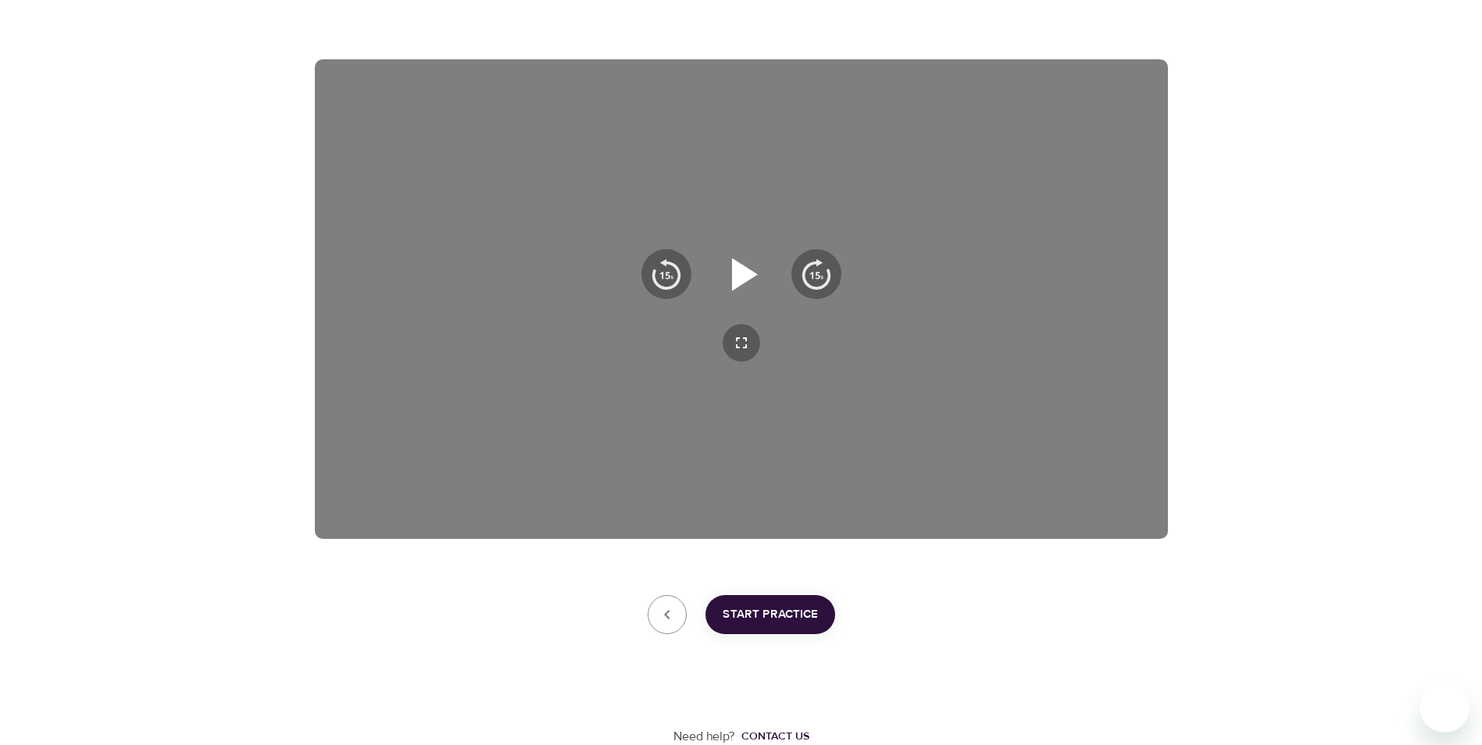
click at [748, 271] on icon "button" at bounding box center [745, 274] width 26 height 33
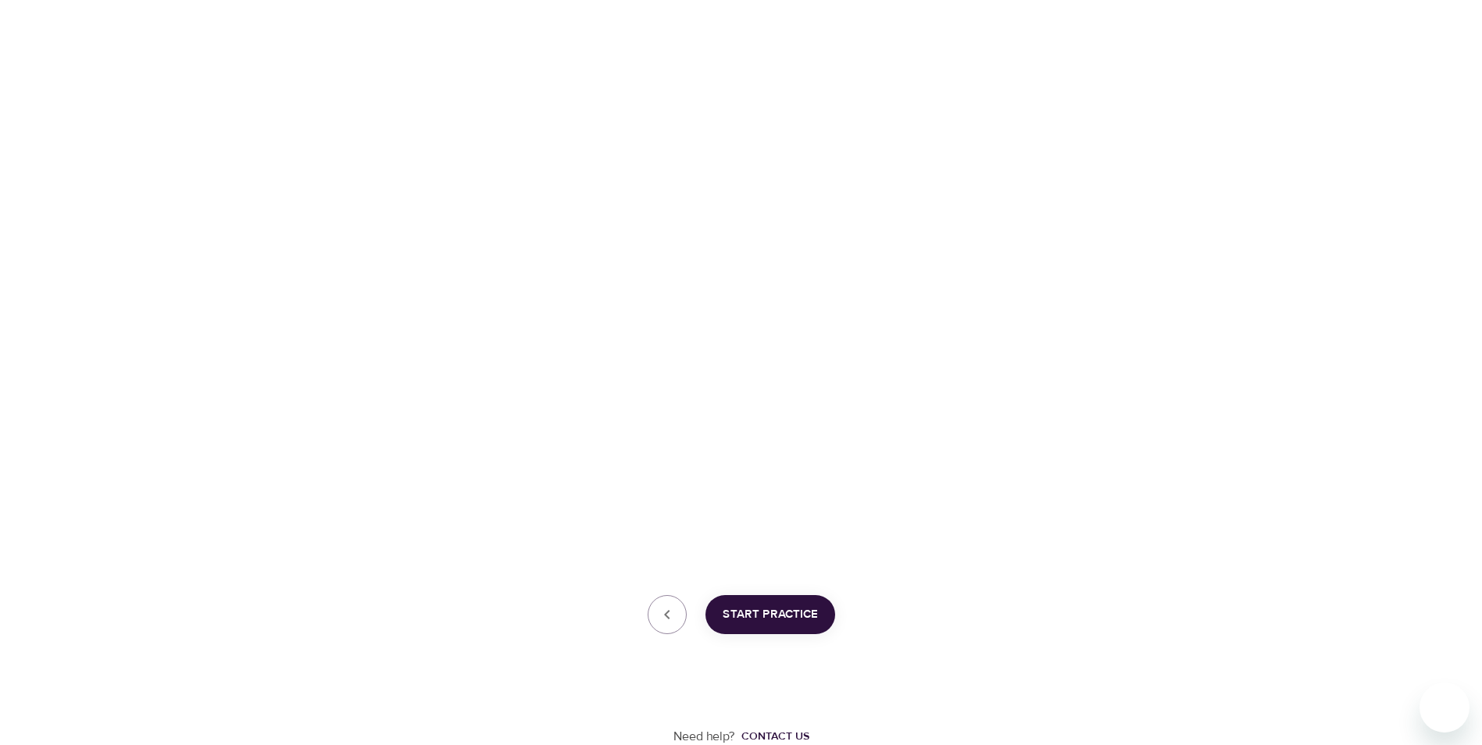
click at [1255, 589] on div "User Profile Account Interests Subscription Finish AC006, welcome to eM Life! T…" at bounding box center [741, 264] width 1482 height 963
